Goal: Information Seeking & Learning: Learn about a topic

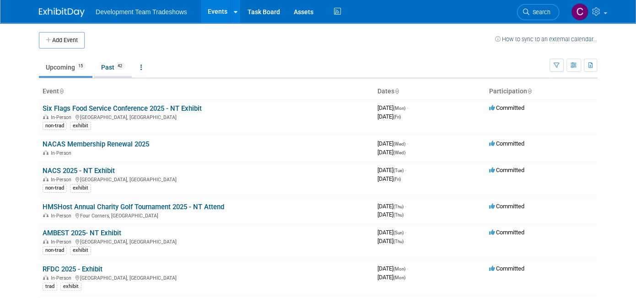
click at [104, 64] on link "Past 42" at bounding box center [113, 67] width 38 height 17
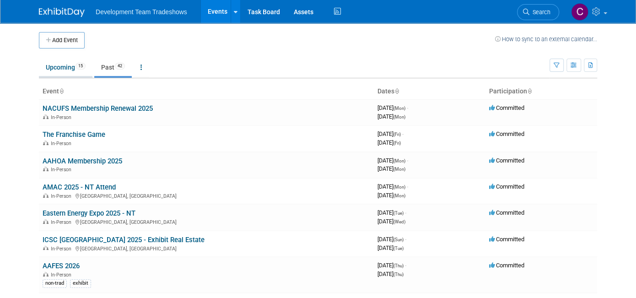
click at [51, 65] on link "Upcoming 15" at bounding box center [66, 67] width 54 height 17
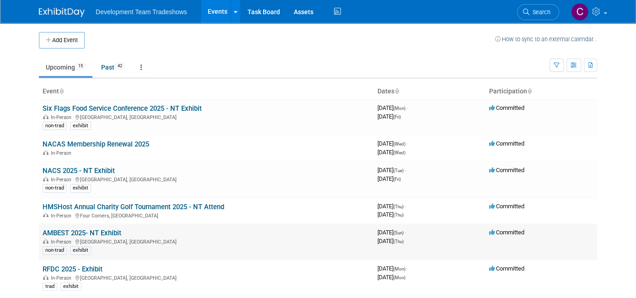
click at [60, 231] on link "AMBEST 2025- NT Exhibit" at bounding box center [82, 233] width 79 height 8
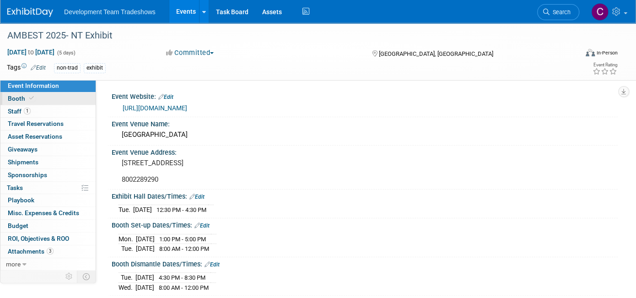
click at [12, 97] on span "Booth" at bounding box center [22, 98] width 28 height 7
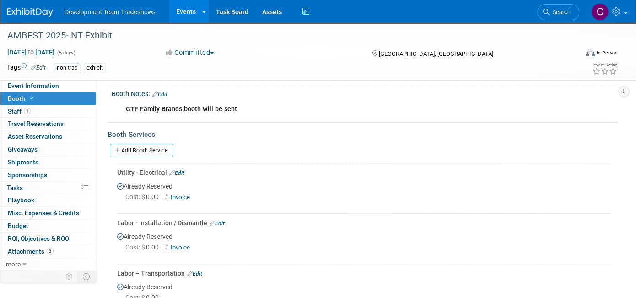
scroll to position [183, 0]
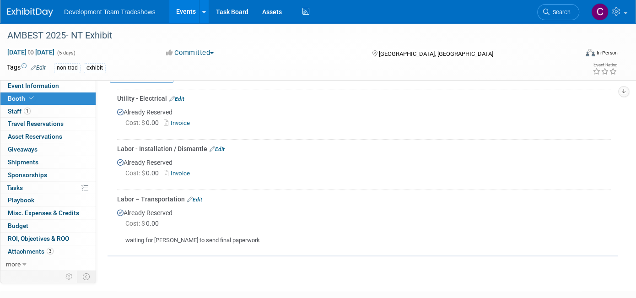
click at [182, 171] on link "Invoice" at bounding box center [179, 173] width 30 height 7
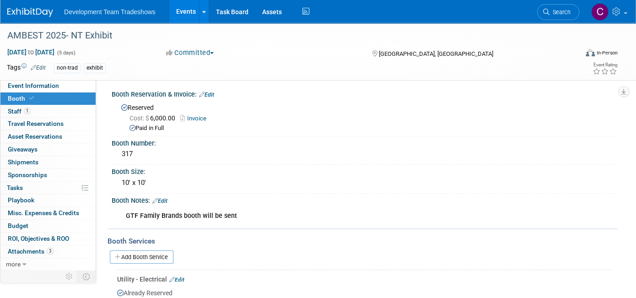
scroll to position [0, 0]
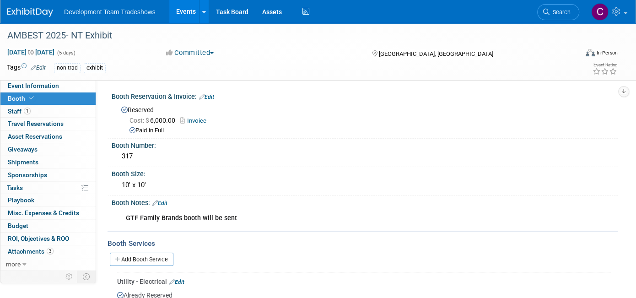
click at [181, 10] on link "Events" at bounding box center [185, 11] width 33 height 23
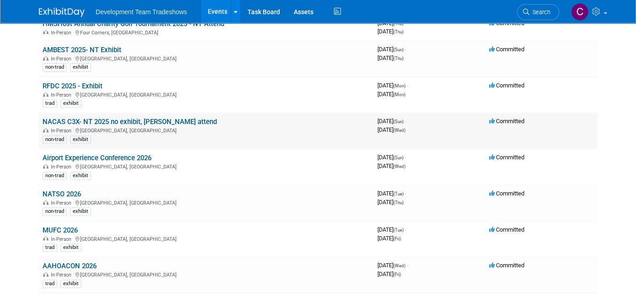
scroll to position [229, 0]
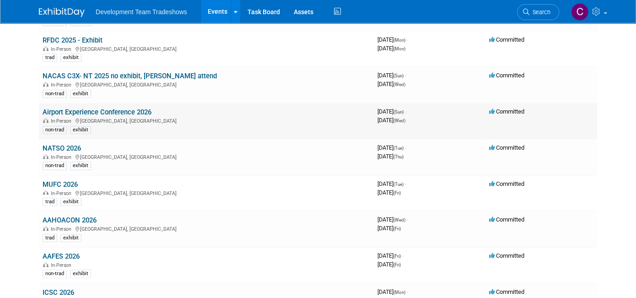
click at [79, 109] on link "Airport Experience Conference 2026" at bounding box center [97, 112] width 109 height 8
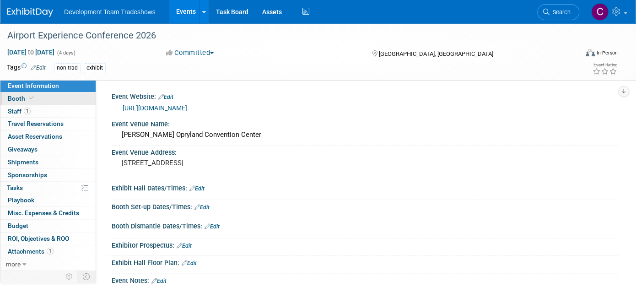
click at [16, 96] on span "Booth" at bounding box center [22, 98] width 28 height 7
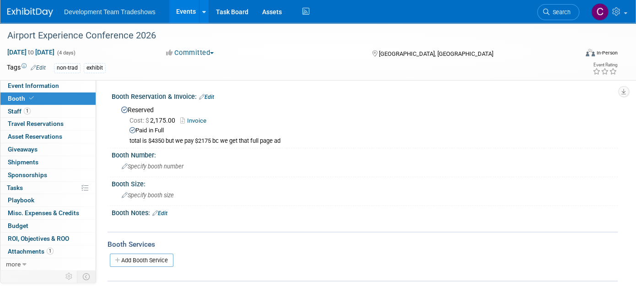
click at [191, 119] on link "Invoice" at bounding box center [195, 120] width 31 height 7
click at [183, 13] on link "Events" at bounding box center [185, 11] width 33 height 23
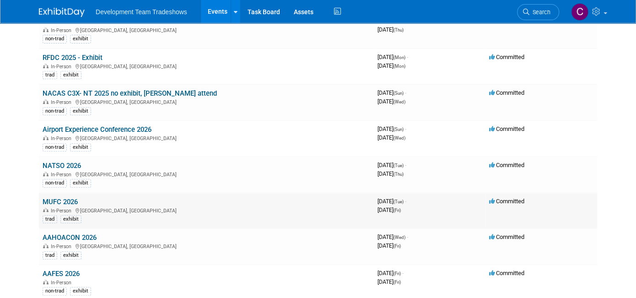
scroll to position [275, 0]
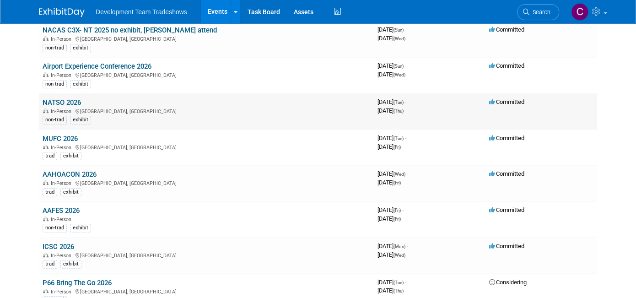
click at [57, 98] on link "NATSO 2026" at bounding box center [62, 102] width 38 height 8
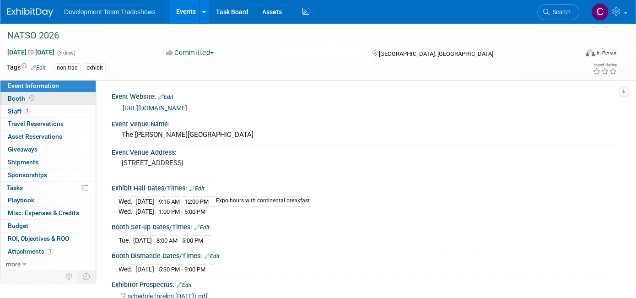
click at [20, 98] on span "Booth" at bounding box center [22, 98] width 28 height 7
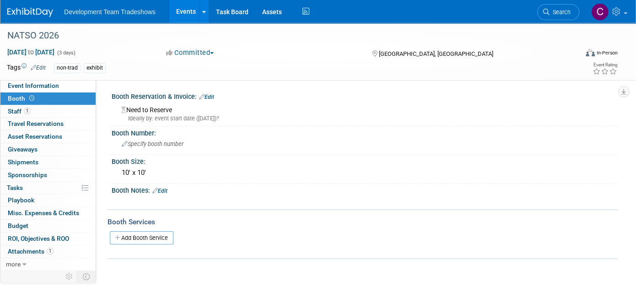
click at [189, 7] on link "Events" at bounding box center [185, 11] width 33 height 23
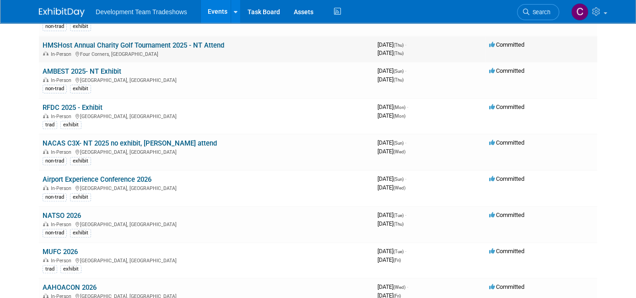
scroll to position [229, 0]
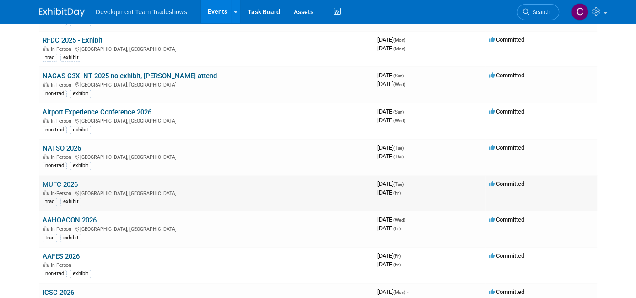
click at [67, 180] on link "MUFC 2026" at bounding box center [60, 184] width 35 height 8
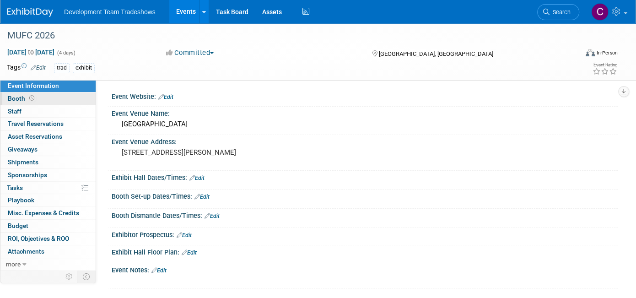
click at [20, 96] on span "Booth" at bounding box center [22, 98] width 28 height 7
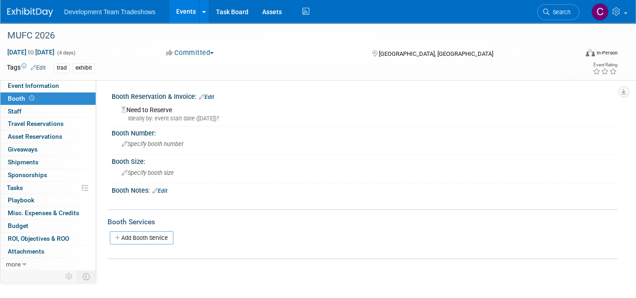
click at [190, 11] on link "Events" at bounding box center [185, 11] width 33 height 23
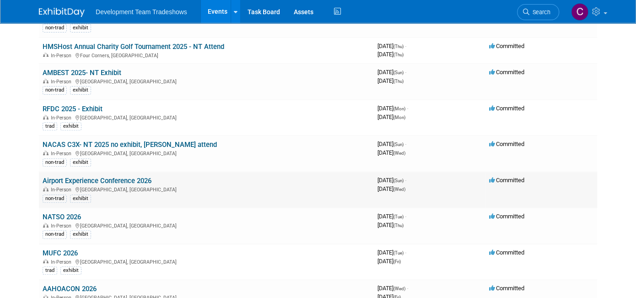
scroll to position [229, 0]
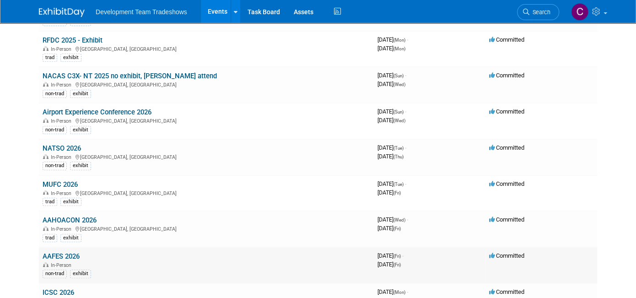
click at [59, 252] on link "AAFES 2026" at bounding box center [61, 256] width 37 height 8
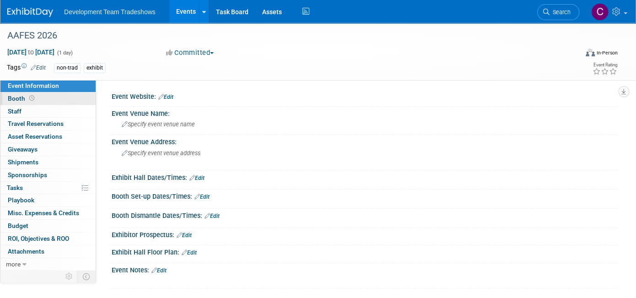
click at [13, 97] on span "Booth" at bounding box center [22, 98] width 28 height 7
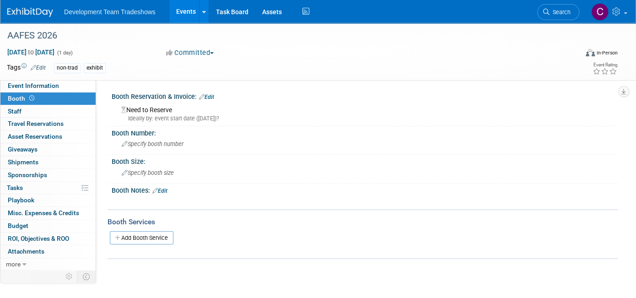
click at [182, 12] on link "Events" at bounding box center [185, 11] width 33 height 23
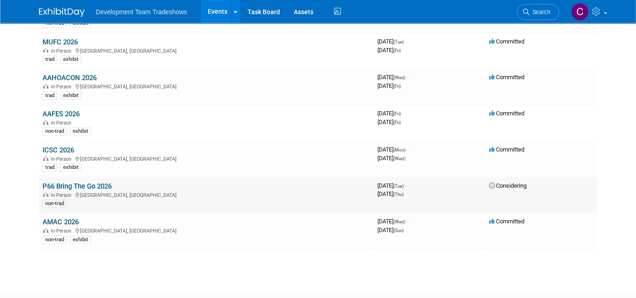
scroll to position [412, 0]
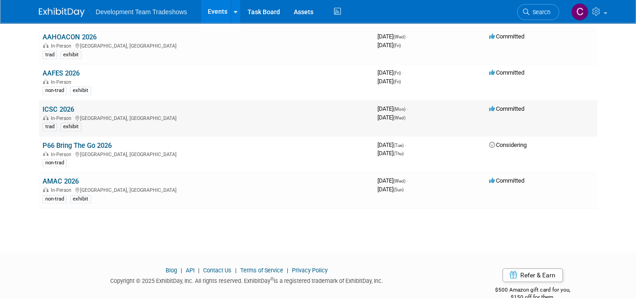
click at [55, 105] on link "ICSC 2026" at bounding box center [59, 109] width 32 height 8
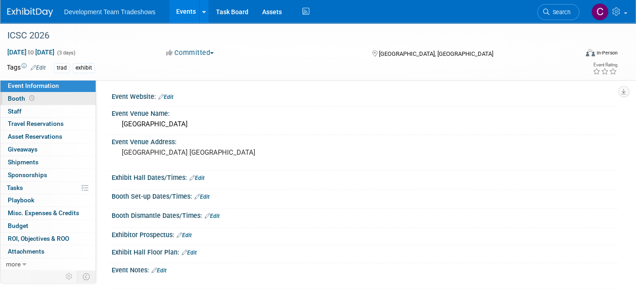
click at [12, 98] on span "Booth" at bounding box center [22, 98] width 28 height 7
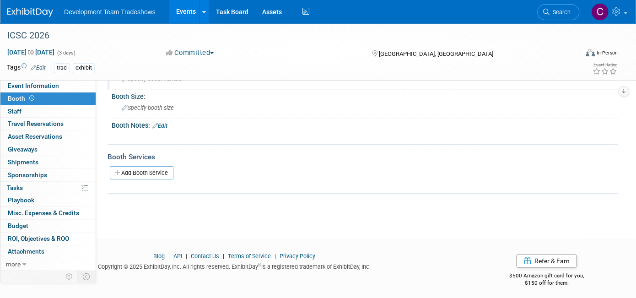
scroll to position [69, 0]
